Goal: Navigation & Orientation: Understand site structure

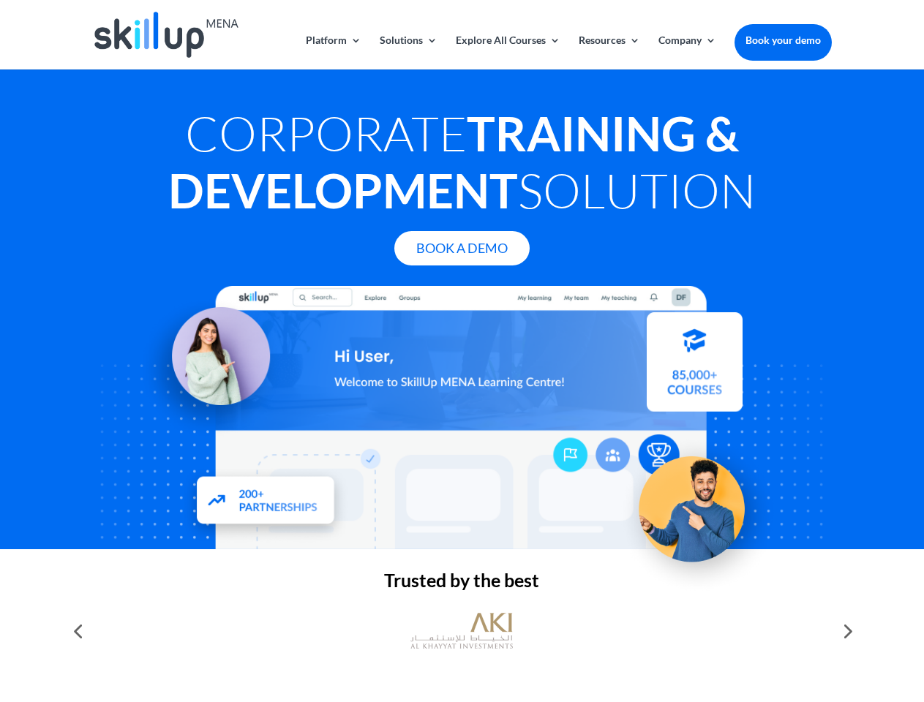
click at [462, 351] on div at bounding box center [461, 417] width 739 height 263
click at [408, 52] on link "Solutions" at bounding box center [409, 52] width 58 height 34
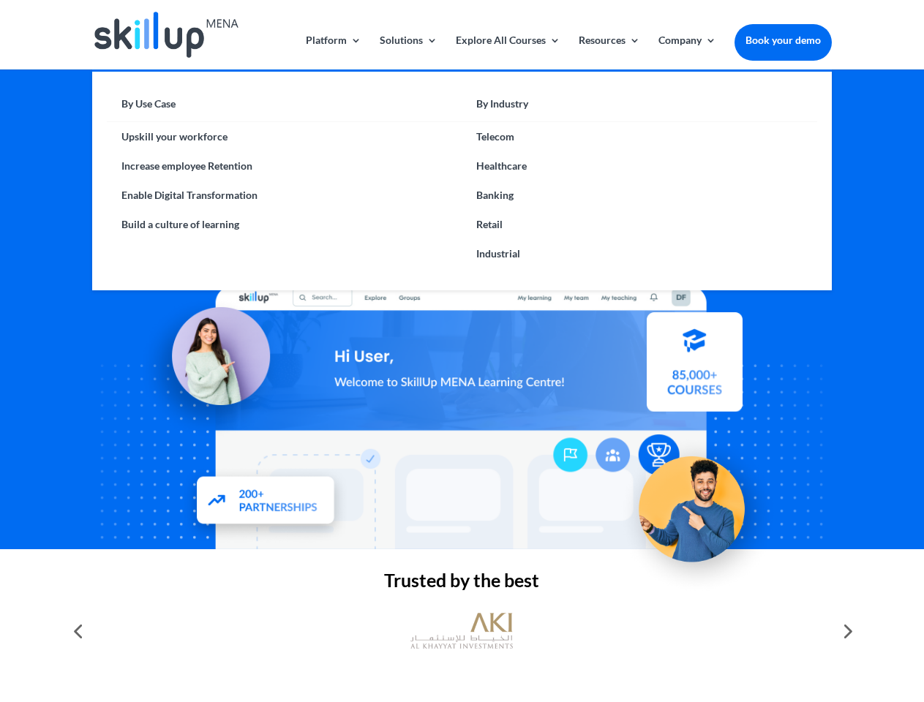
click at [507, 52] on link "Explore All Courses" at bounding box center [508, 52] width 105 height 34
click at [608, 52] on link "Resources" at bounding box center [609, 52] width 61 height 34
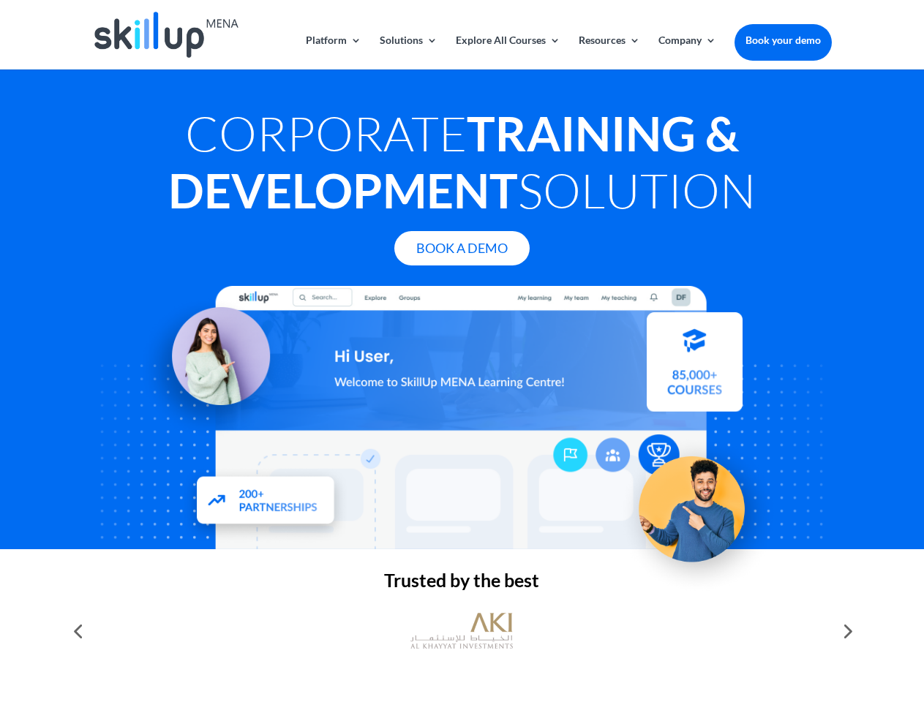
click at [687, 52] on link "Company" at bounding box center [688, 52] width 58 height 34
click at [462, 631] on img at bounding box center [462, 631] width 102 height 51
